Goal: Manage account settings

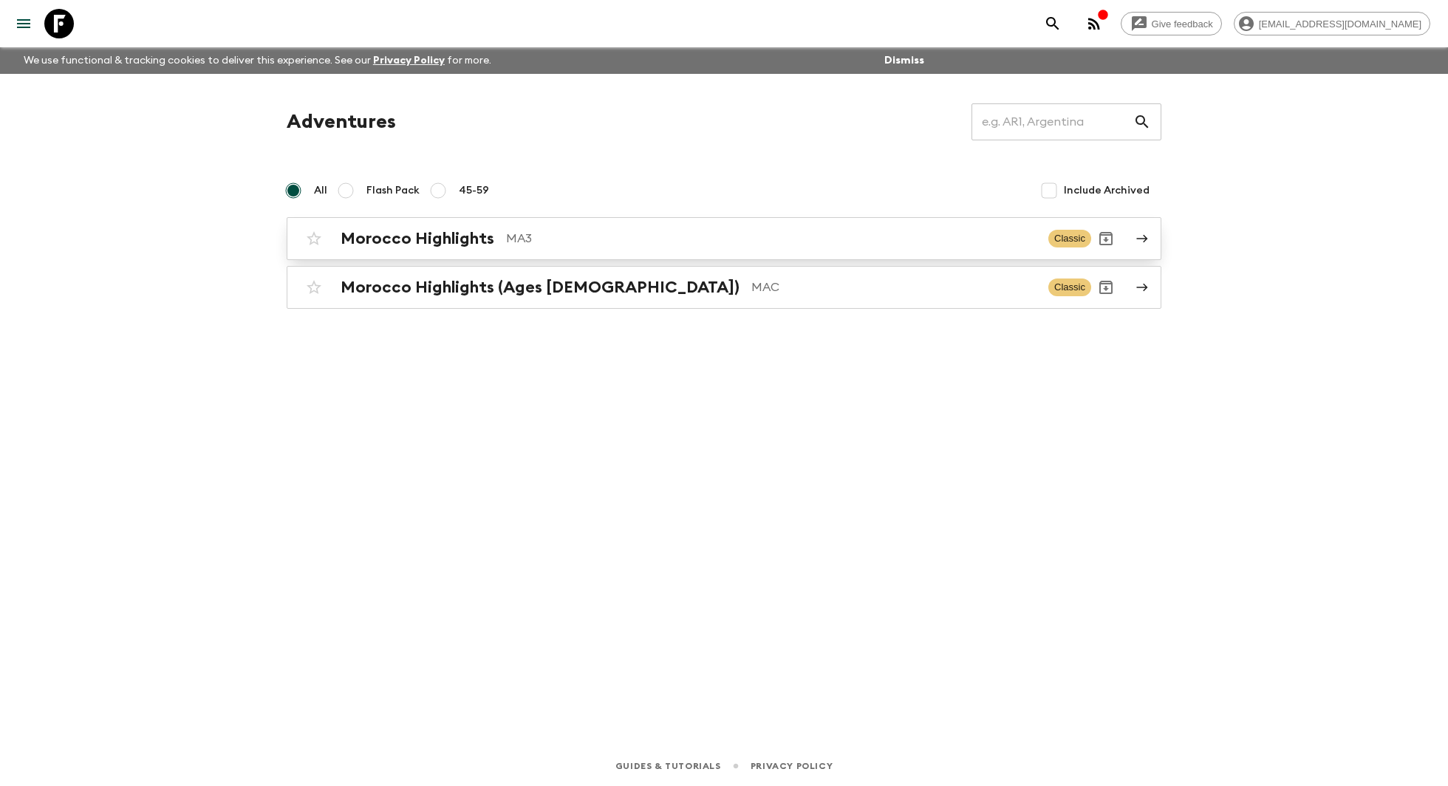
click at [569, 243] on p "MA3" at bounding box center [771, 239] width 530 height 18
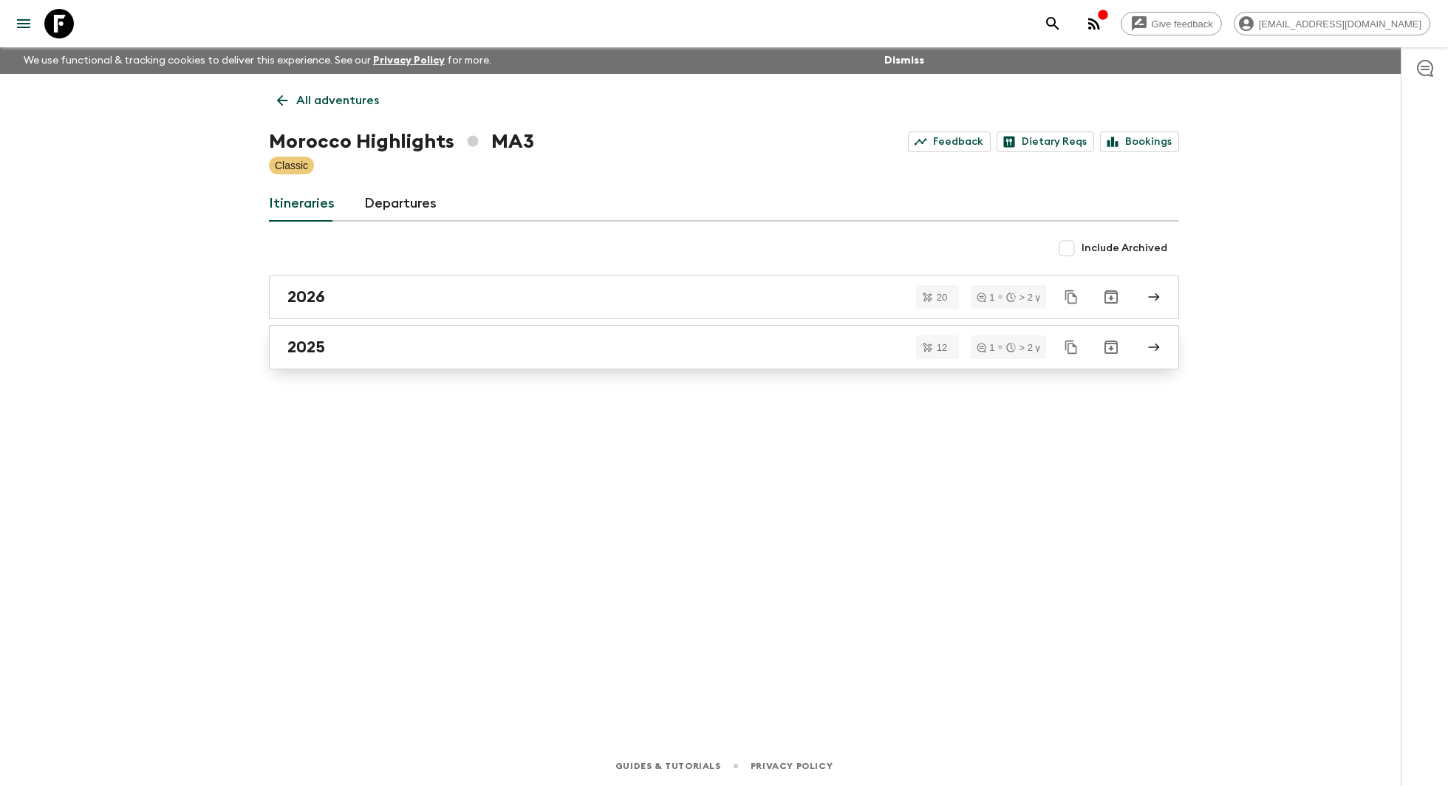
click at [632, 349] on div "2025" at bounding box center [709, 347] width 845 height 19
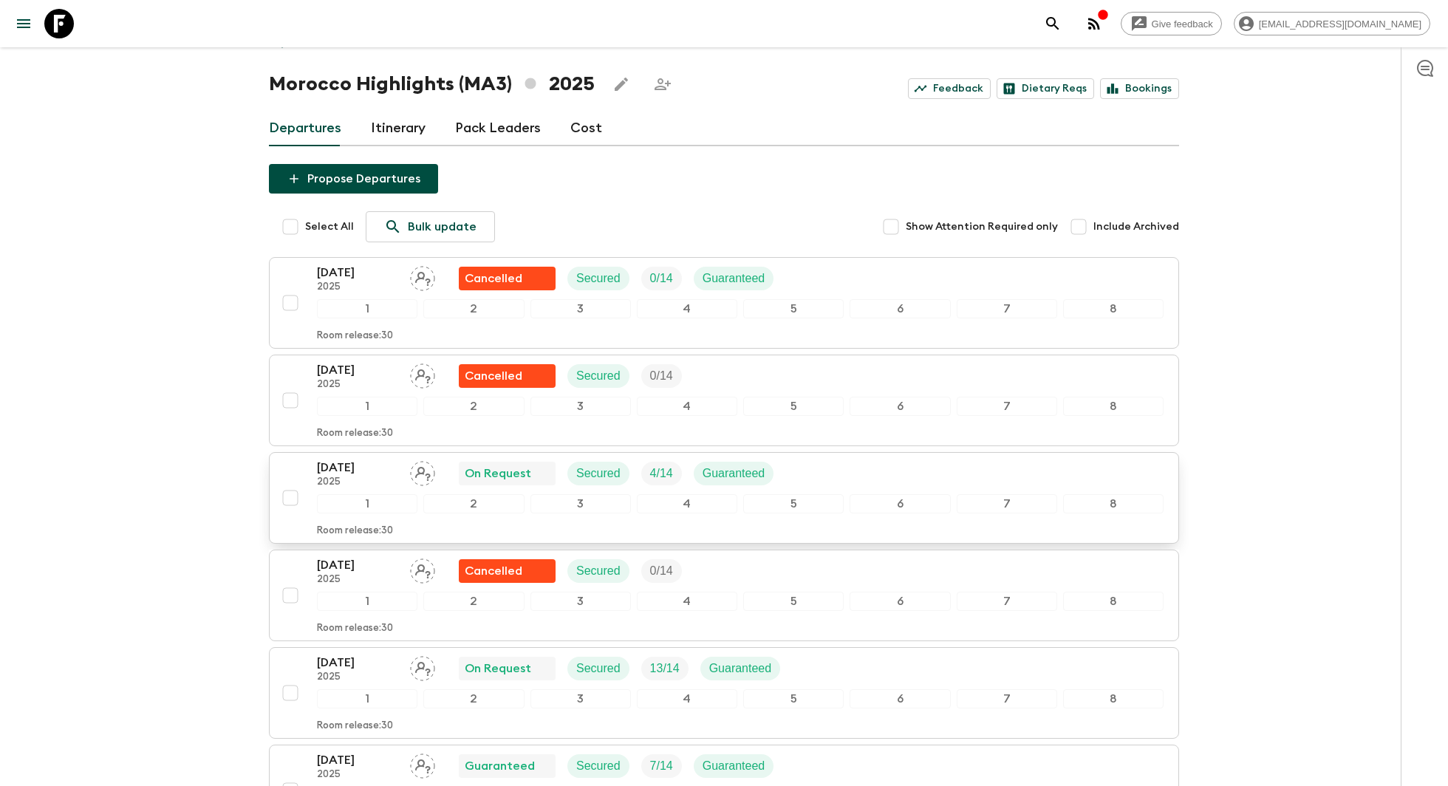
scroll to position [59, 0]
click at [374, 519] on div "Room release: 30" at bounding box center [740, 527] width 846 height 18
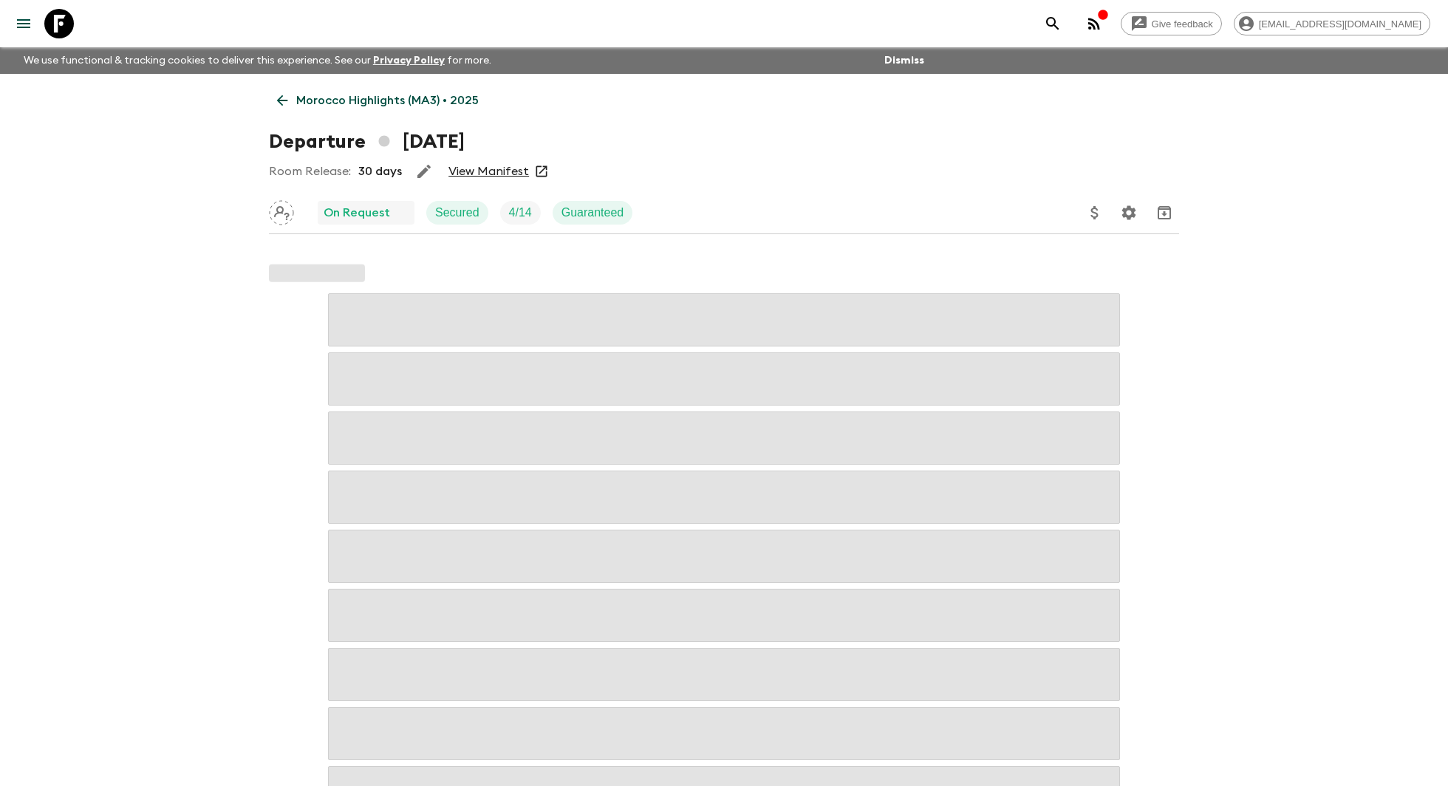
click at [278, 100] on icon at bounding box center [282, 100] width 11 height 11
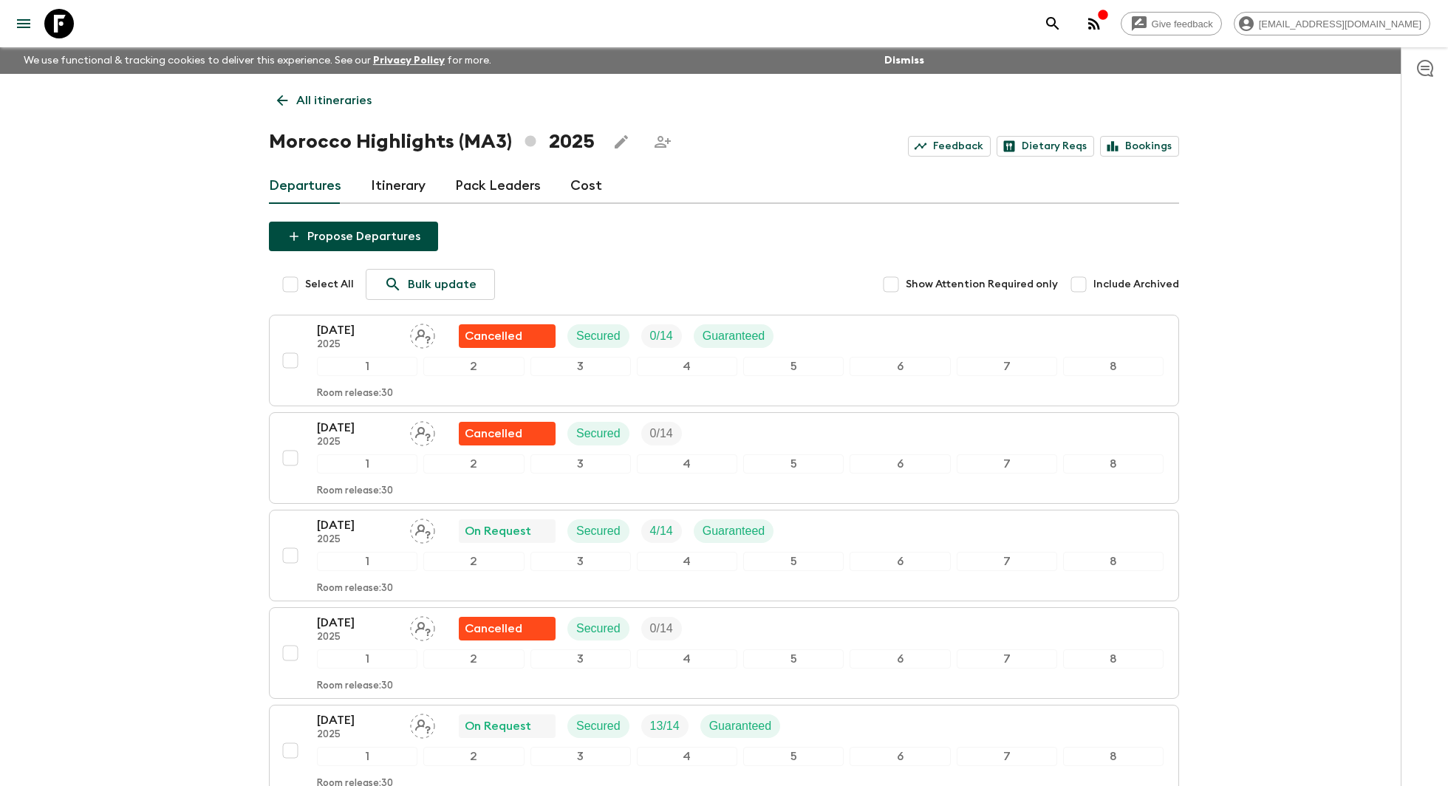
click at [473, 190] on link "Pack Leaders" at bounding box center [498, 185] width 86 height 35
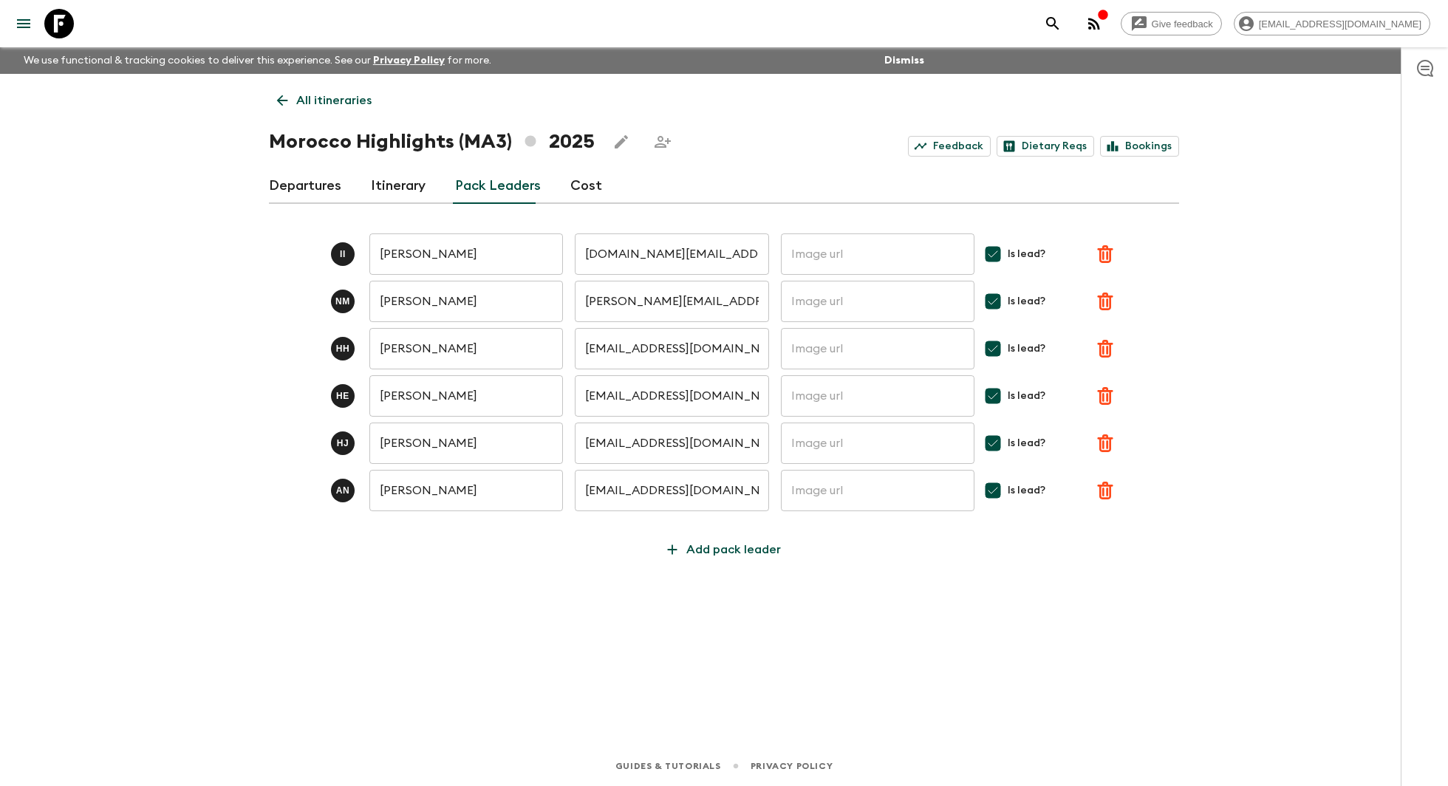
click at [377, 185] on link "Itinerary" at bounding box center [398, 185] width 55 height 35
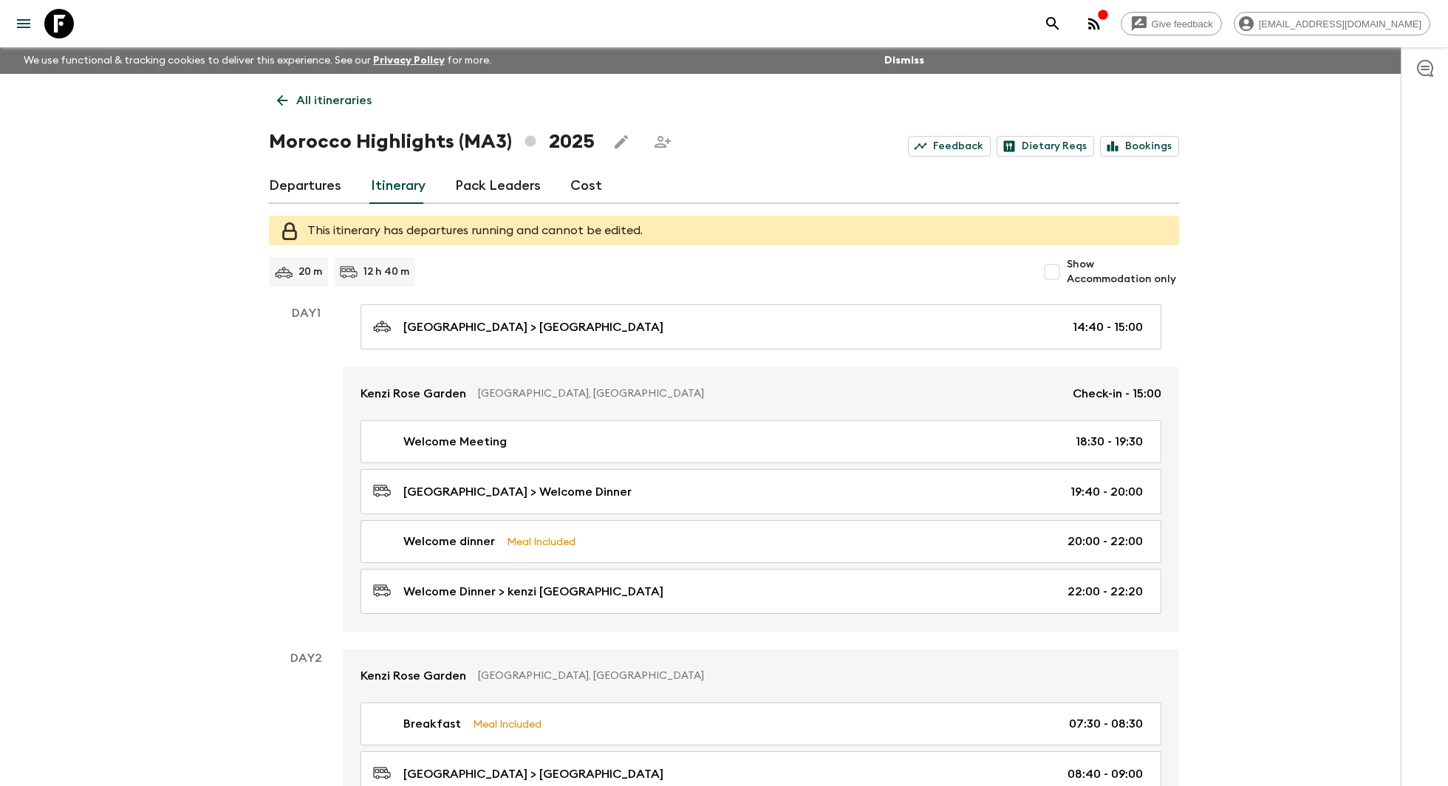
click at [293, 171] on link "Departures" at bounding box center [305, 185] width 72 height 35
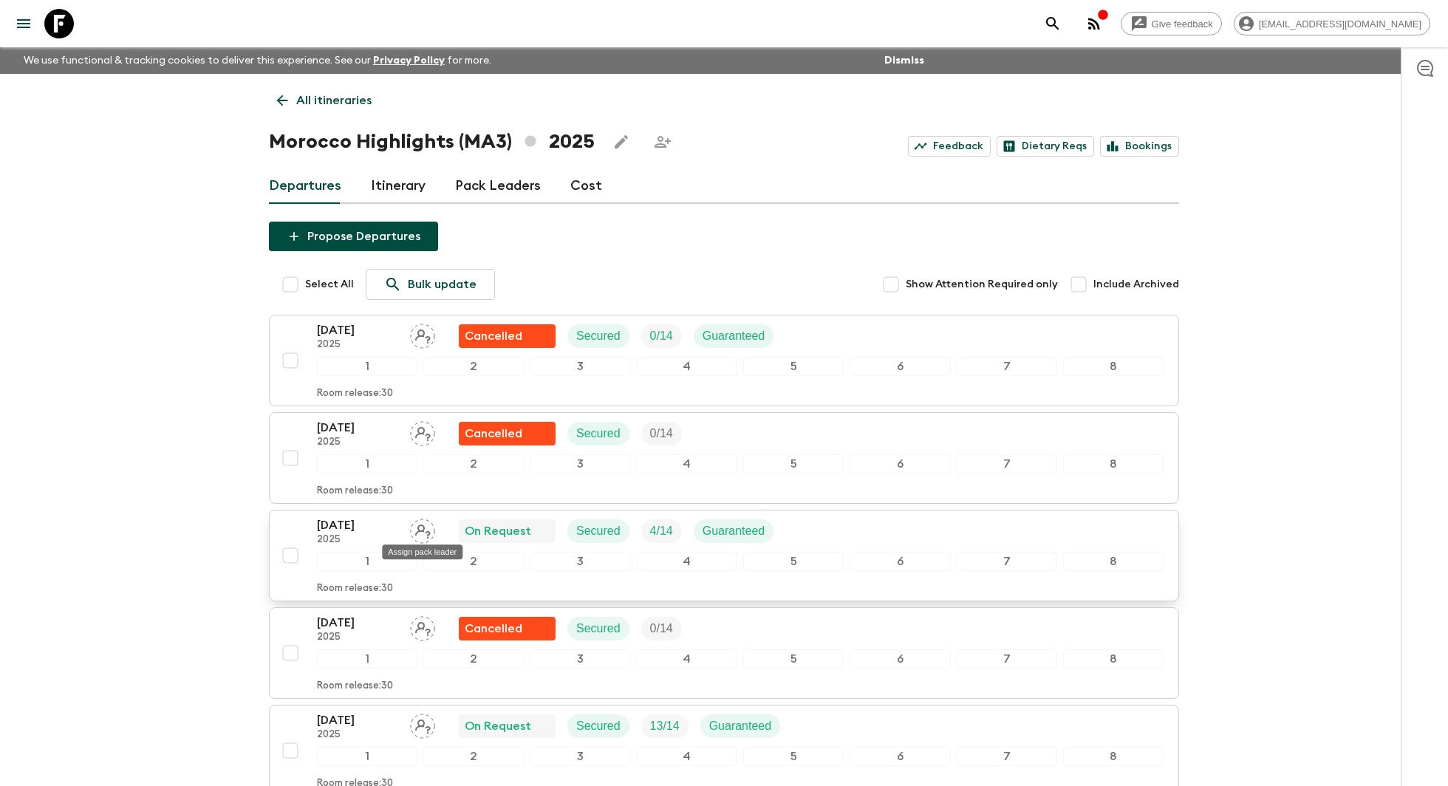
click at [423, 529] on icon "Assign pack leader" at bounding box center [423, 531] width 16 height 14
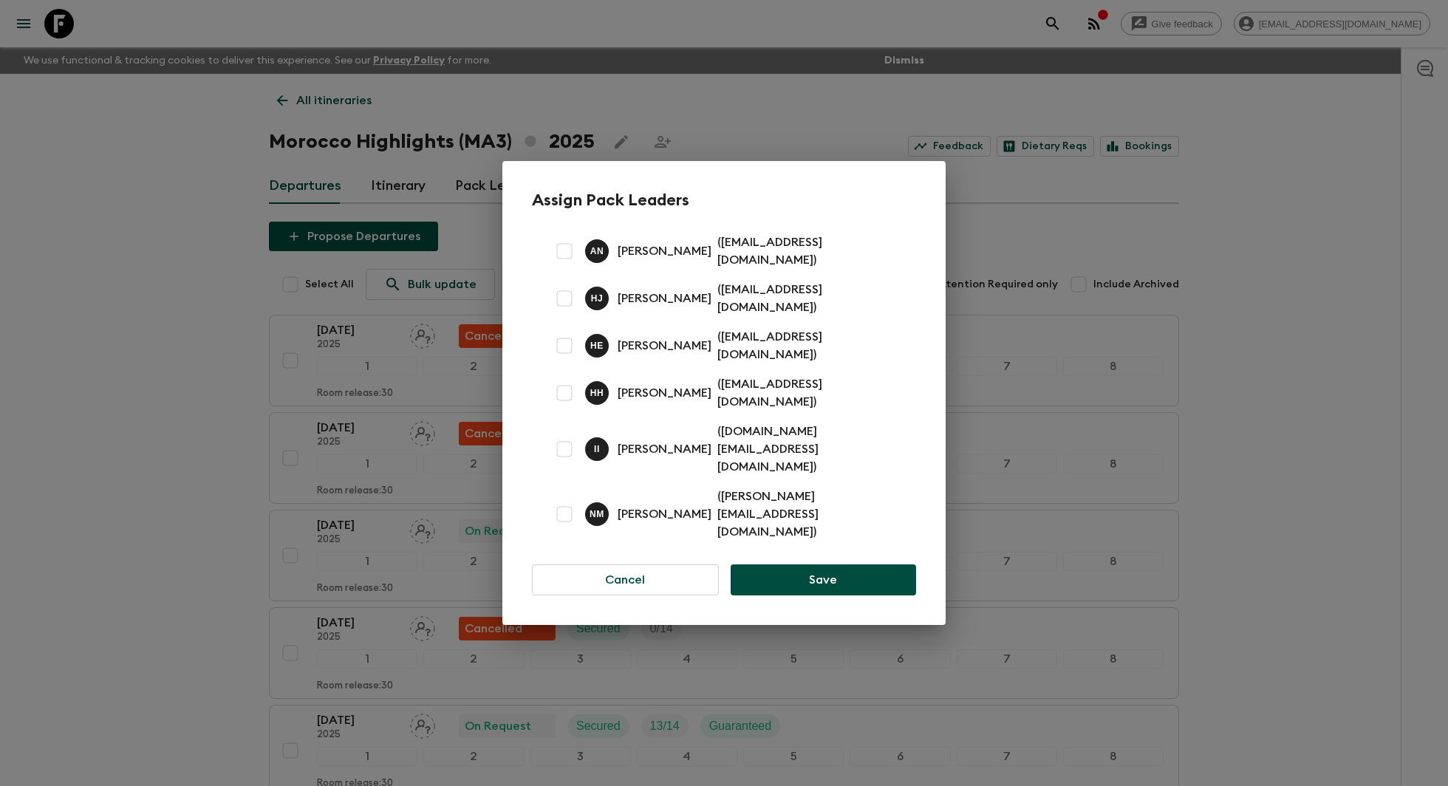
click at [571, 408] on input "checkbox" at bounding box center [565, 393] width 30 height 30
checkbox input "true"
click at [842, 564] on button "Save" at bounding box center [823, 579] width 185 height 31
